Goal: Transaction & Acquisition: Register for event/course

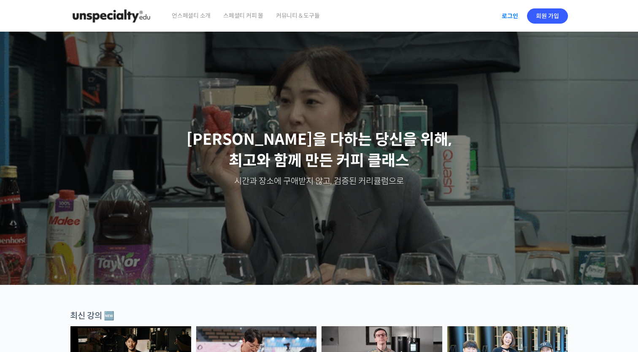
click at [513, 16] on link "로그인" at bounding box center [509, 15] width 27 height 19
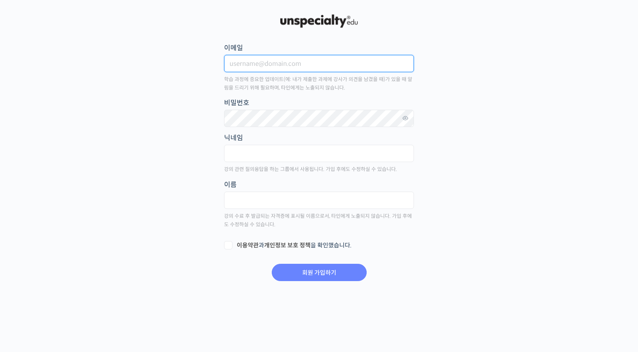
click at [345, 67] on input "이메일" at bounding box center [319, 63] width 190 height 17
type input "toilet121@naver.com"
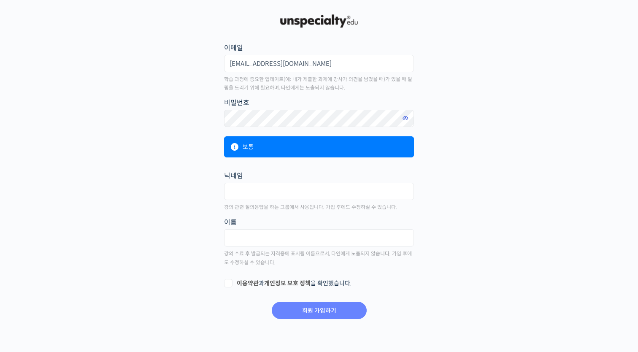
click at [403, 121] on icon at bounding box center [406, 118] width 8 height 11
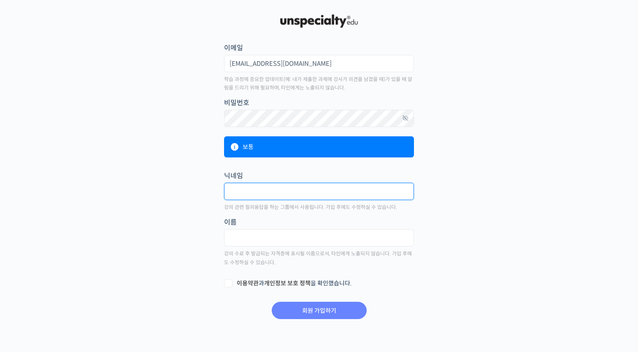
click at [347, 189] on input "text" at bounding box center [319, 191] width 190 height 17
type input "ㅓ"
type input "Moon"
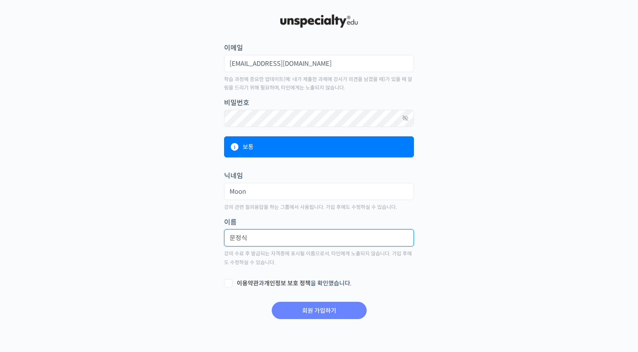
type input "문정식"
click at [324, 283] on label "이용약관 과 개인정보 보호 정책 을 확인했습니다." at bounding box center [319, 283] width 190 height 8
click at [229, 283] on input "이용약관 과 개인정보 보호 정책 을 확인했습니다." at bounding box center [226, 281] width 5 height 5
checkbox input "true"
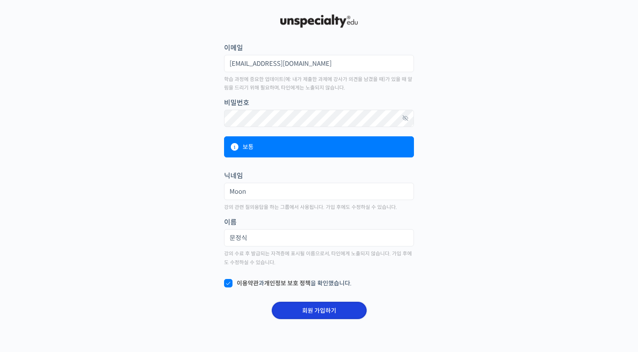
click at [323, 309] on input "회원 가입하기" at bounding box center [319, 310] width 95 height 17
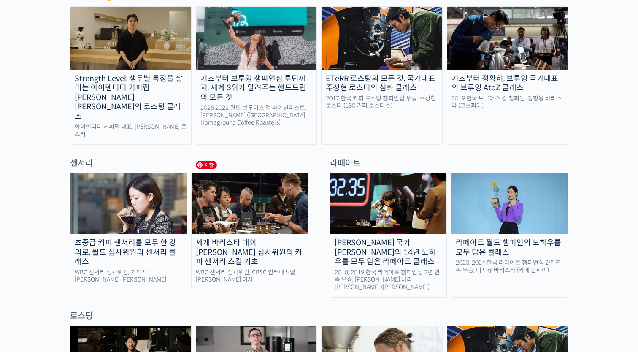
scroll to position [475, 0]
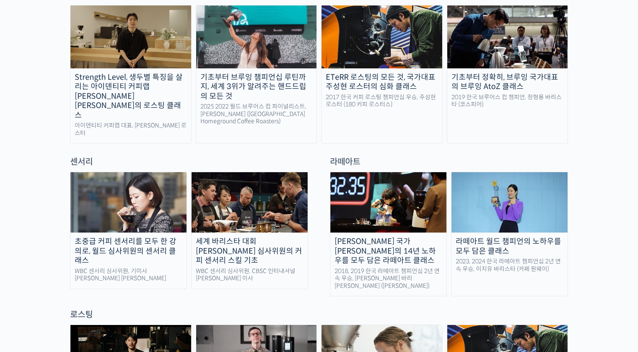
click at [150, 237] on div "초중급 커피 센서리를 모두 한 강의로, 월드 심사위원의 센서리 클래스" at bounding box center [128, 251] width 116 height 29
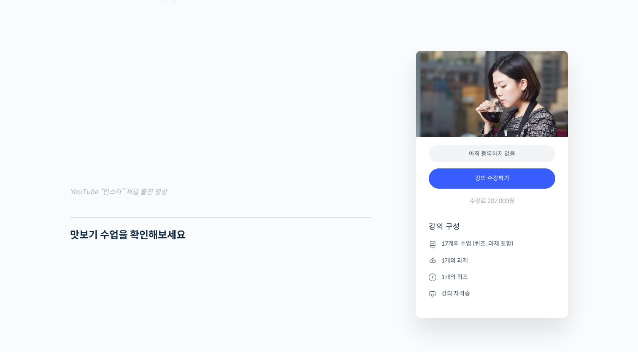
scroll to position [678, 0]
click at [361, 219] on div at bounding box center [220, 213] width 301 height 13
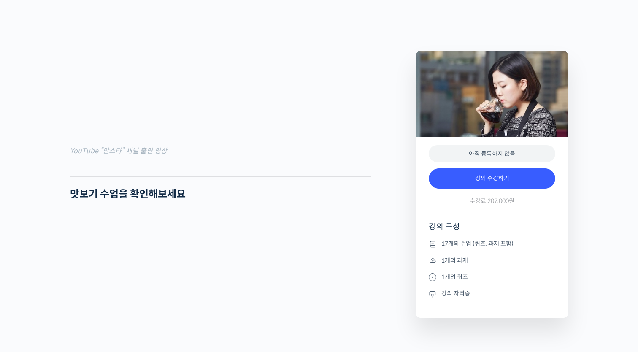
scroll to position [772, 0]
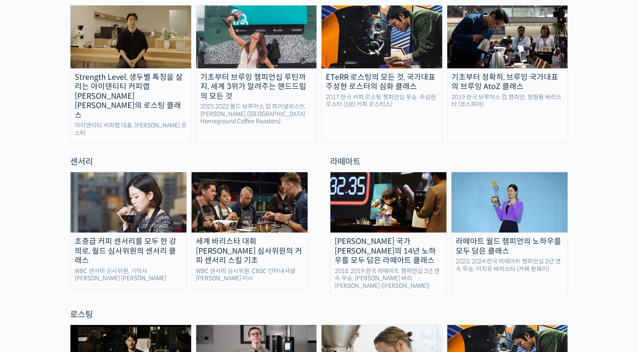
click at [287, 237] on div "세계 바리스타 대회 [PERSON_NAME] 심사위원의 커피 센서리 스킬 기초" at bounding box center [249, 251] width 116 height 29
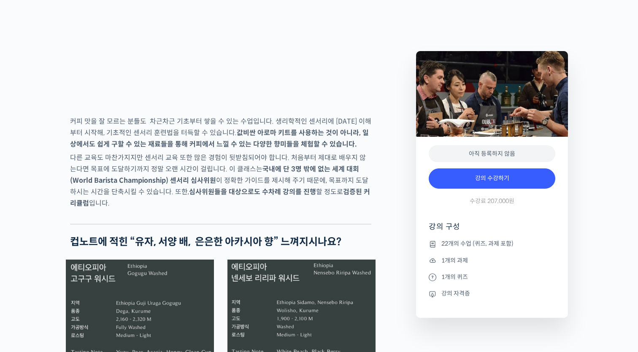
scroll to position [1363, 0]
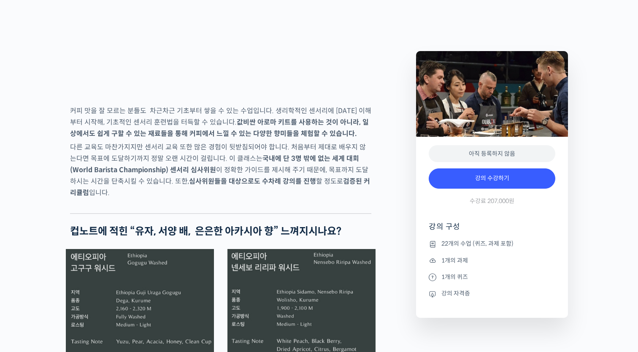
click at [263, 183] on p "다른 교육도 마찬가지지만 센서리 교육 또한 많은 경험이 뒷받침되어야 합니다. 처음부터 제대로 배우지 않는다면 목표에 도달하기까지 정말 오랜 시…" at bounding box center [220, 169] width 301 height 57
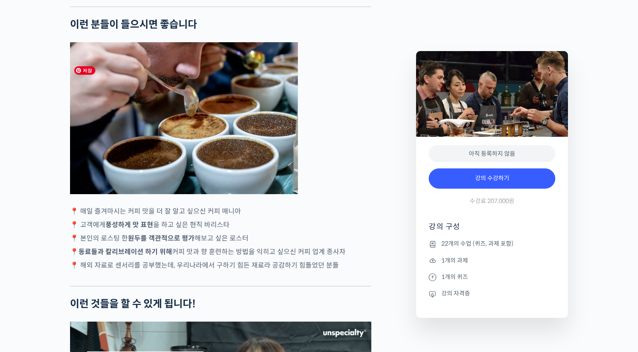
scroll to position [1916, 0]
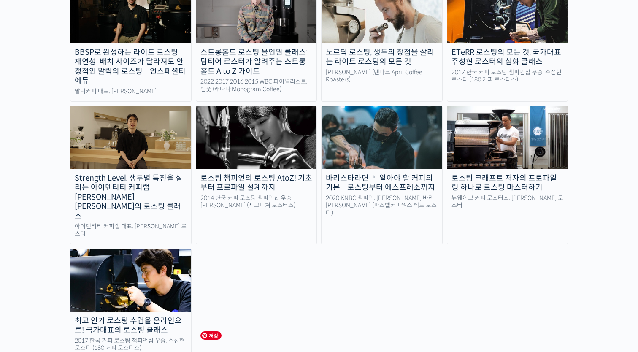
scroll to position [763, 0]
